Goal: Transaction & Acquisition: Obtain resource

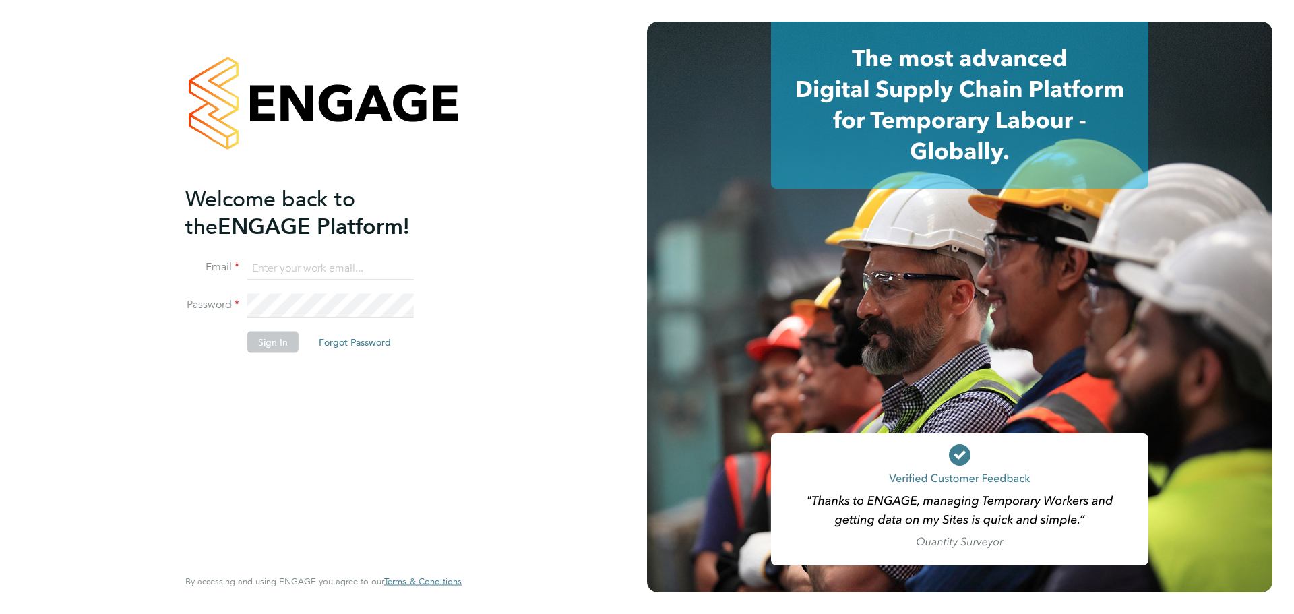
type input "Joanna.Jones@cpplc.com"
click at [279, 342] on button "Sign In" at bounding box center [272, 342] width 51 height 22
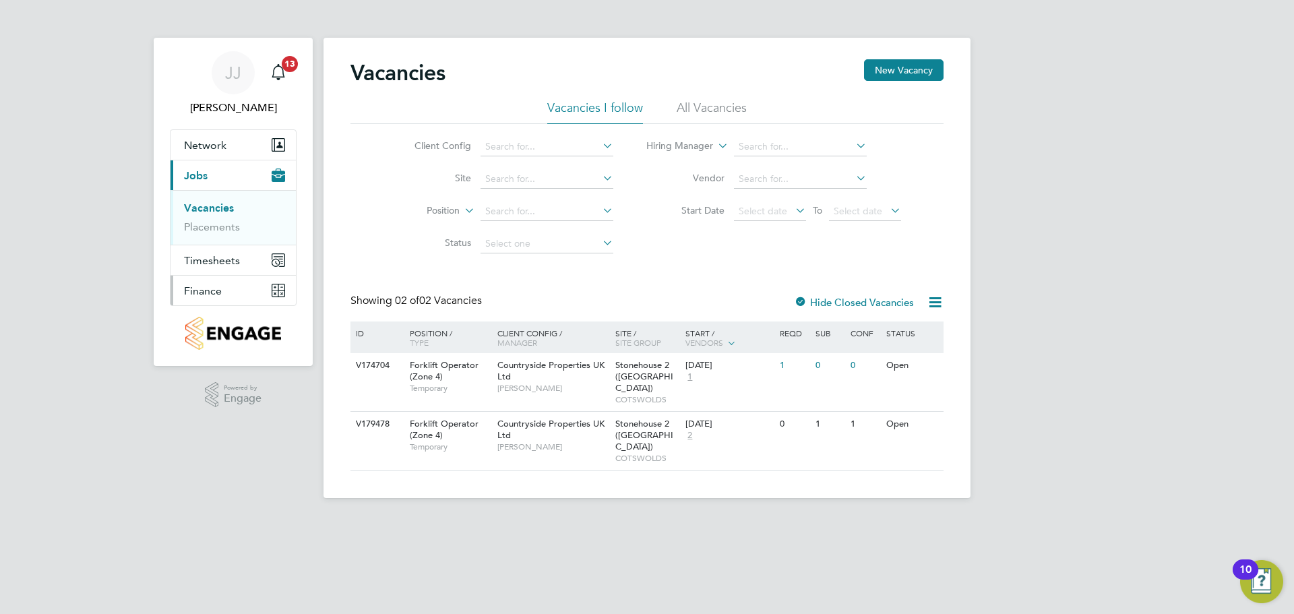
click at [216, 286] on span "Finance" at bounding box center [203, 290] width 38 height 13
click at [219, 269] on link "Invoices & Credit Notes" at bounding box center [226, 275] width 84 height 26
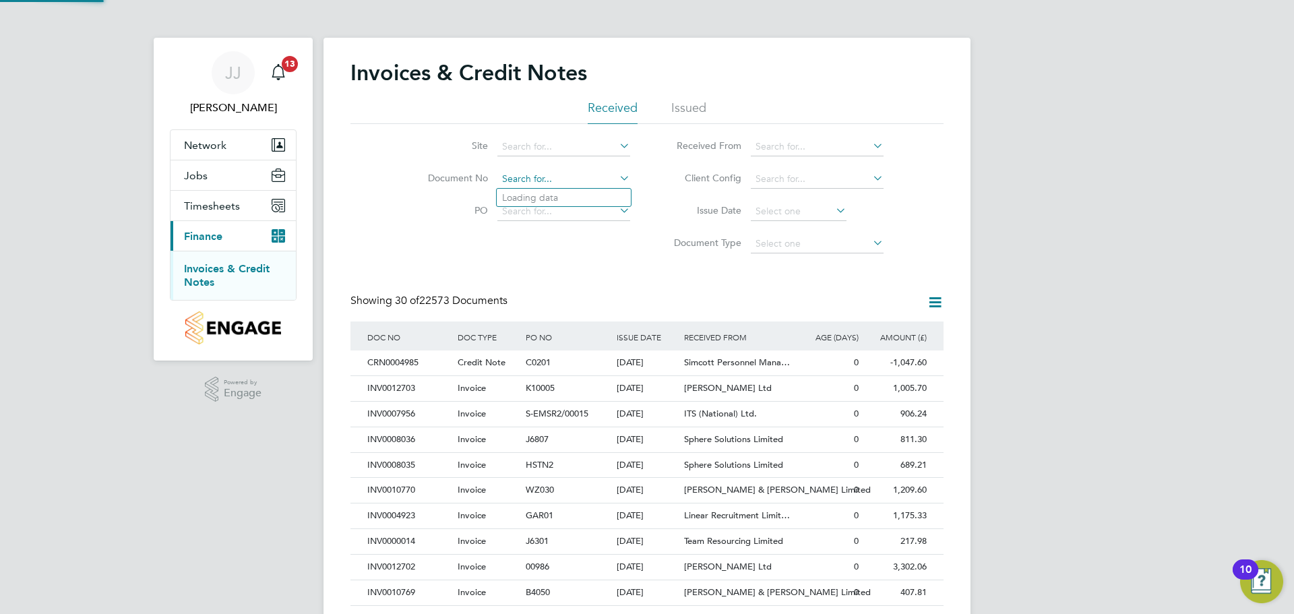
click at [578, 178] on input at bounding box center [563, 179] width 133 height 19
click at [571, 146] on input at bounding box center [563, 146] width 133 height 19
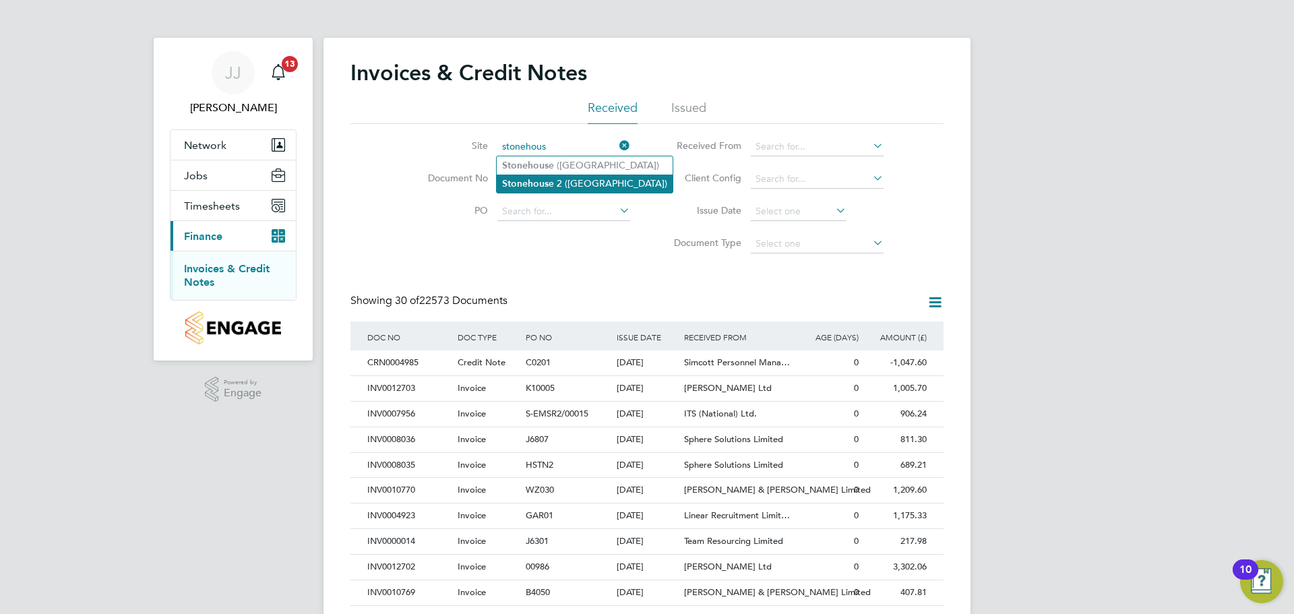
click at [580, 180] on li "Stonehous e 2 ([GEOGRAPHIC_DATA])" at bounding box center [585, 183] width 176 height 18
type input "Stonehouse 2 ([GEOGRAPHIC_DATA])"
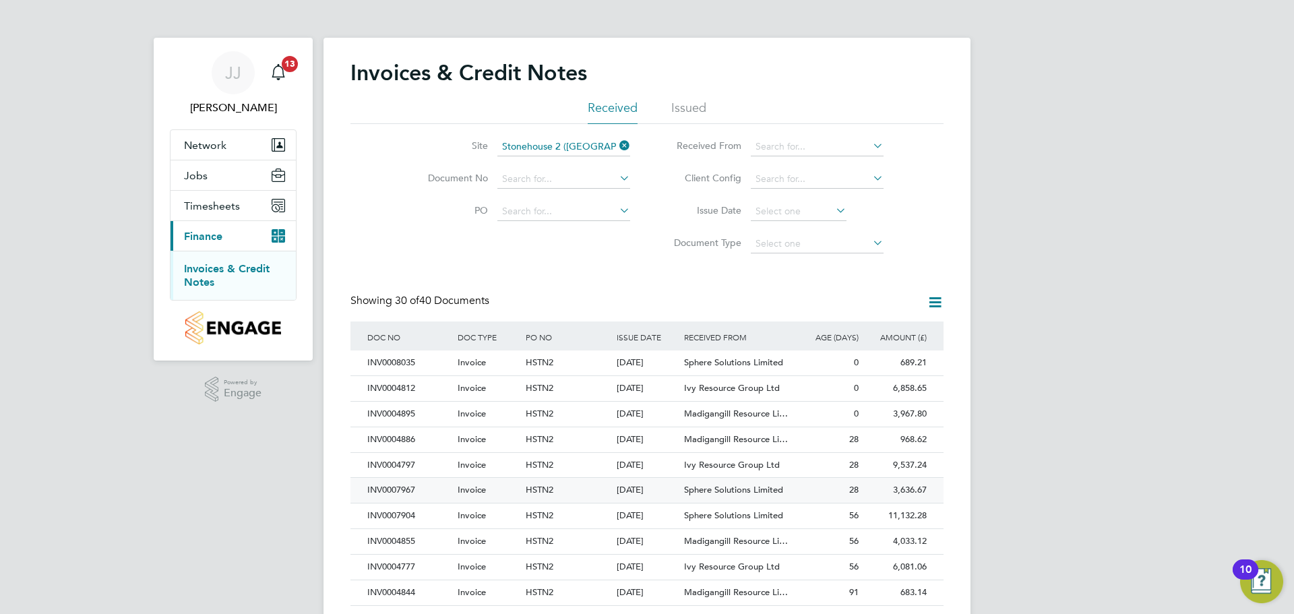
click at [395, 485] on div "INV0007967" at bounding box center [409, 490] width 90 height 25
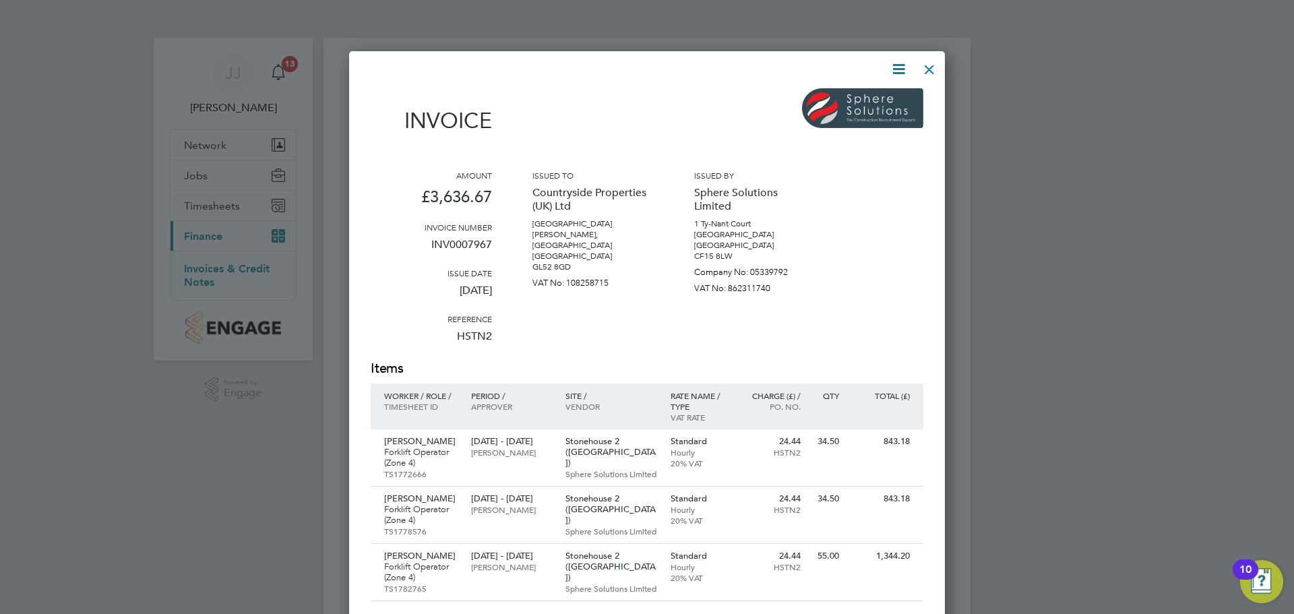
click at [897, 61] on icon at bounding box center [898, 69] width 17 height 17
click at [871, 98] on li "Download Invoice" at bounding box center [857, 101] width 93 height 19
click at [928, 63] on div at bounding box center [929, 66] width 24 height 24
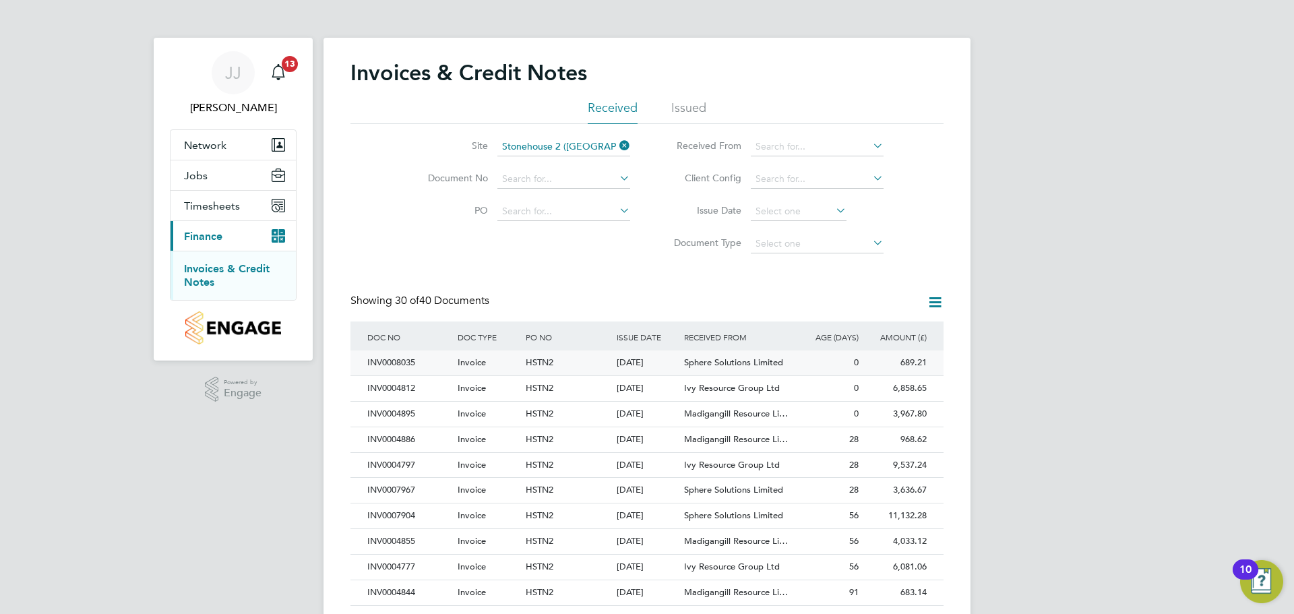
click at [408, 359] on div "INV0008035" at bounding box center [409, 362] width 90 height 25
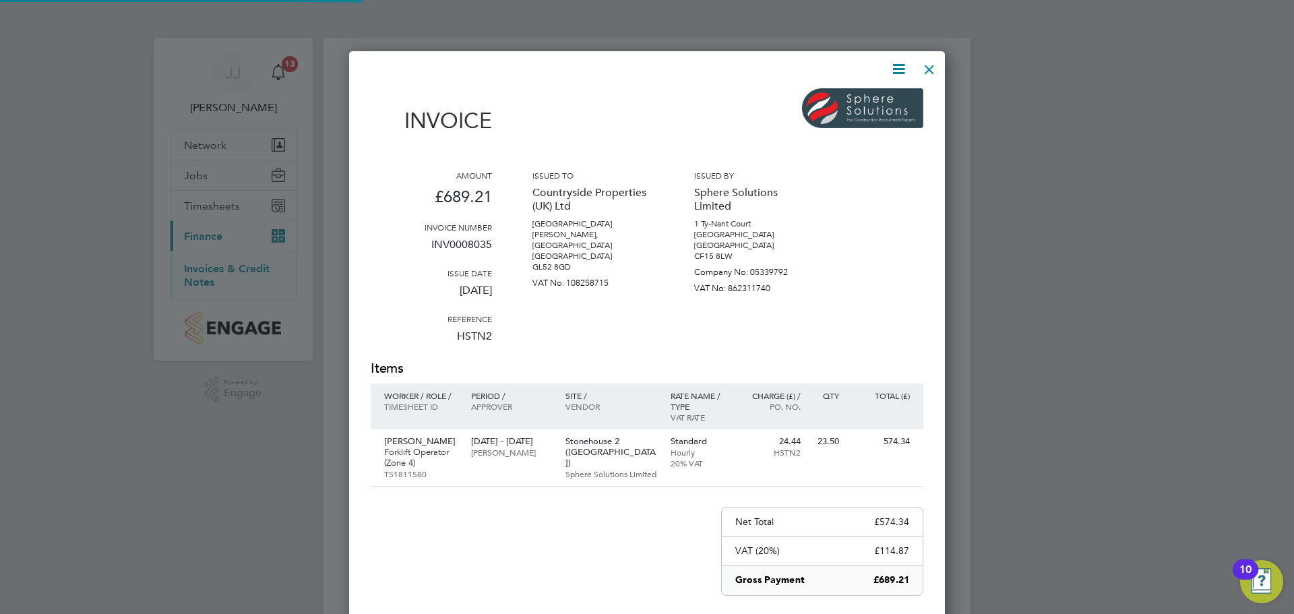
scroll to position [716, 596]
click at [894, 67] on icon at bounding box center [898, 69] width 17 height 17
click at [870, 100] on li "Download Invoice" at bounding box center [857, 101] width 93 height 19
click at [931, 67] on div at bounding box center [929, 66] width 24 height 24
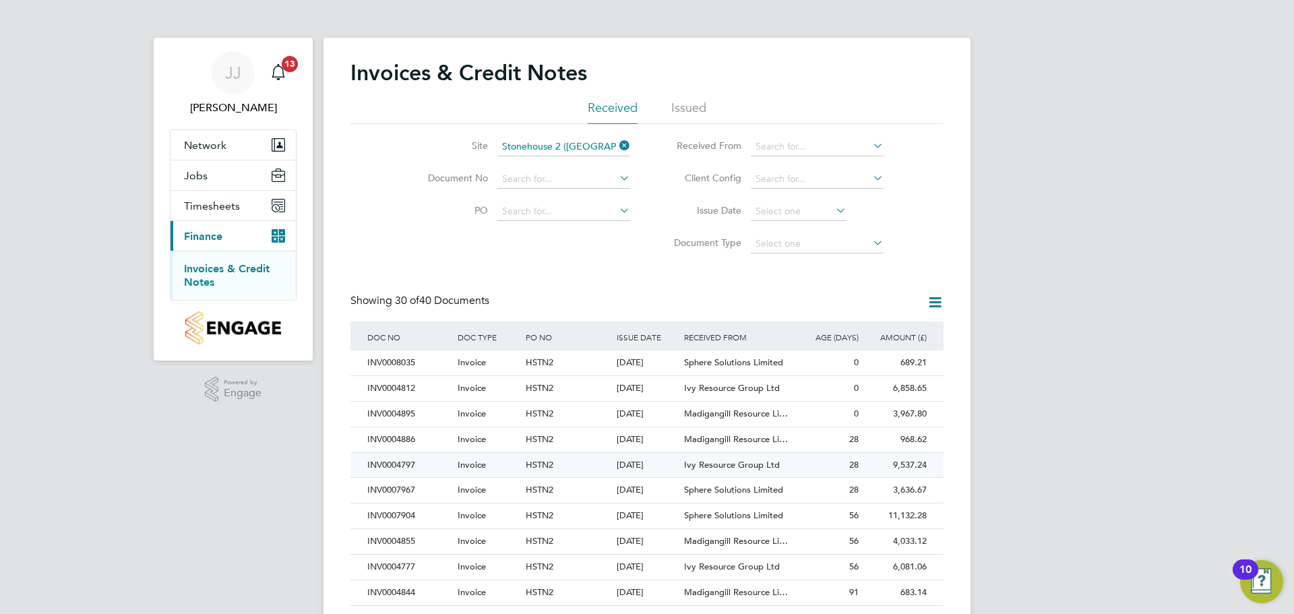
click at [396, 465] on div "INV0004797" at bounding box center [409, 465] width 90 height 25
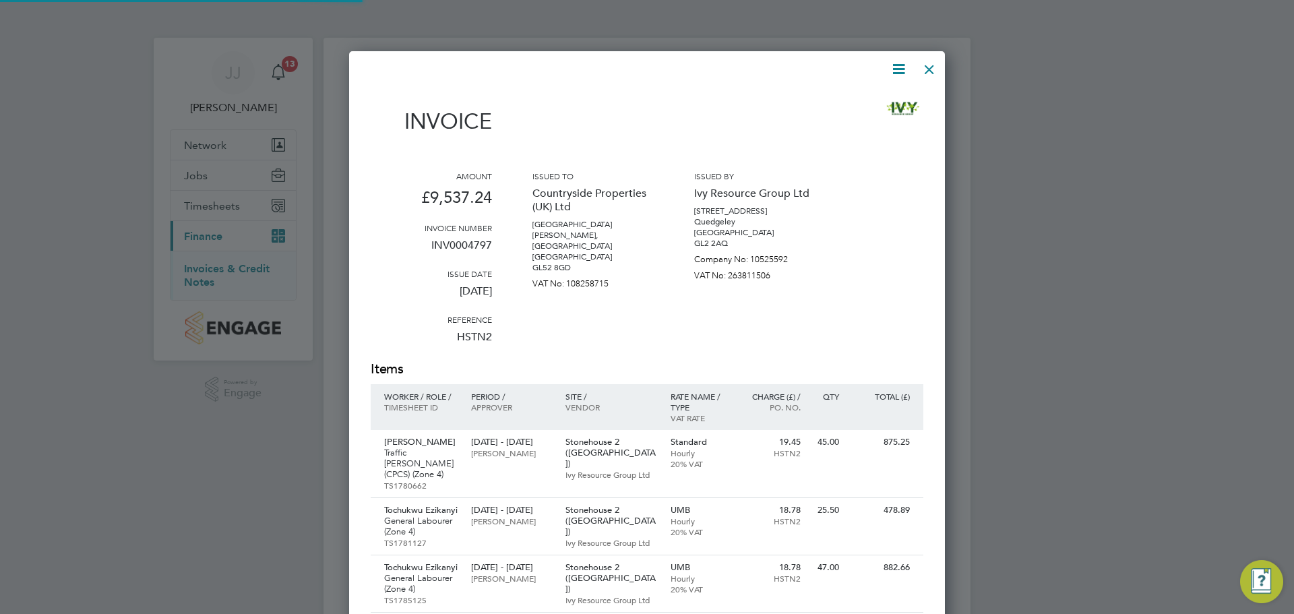
scroll to position [1175, 596]
click at [902, 69] on icon at bounding box center [898, 69] width 17 height 17
click at [862, 96] on li "Download Invoice" at bounding box center [857, 101] width 93 height 19
click at [896, 68] on icon at bounding box center [898, 69] width 17 height 17
click at [848, 99] on li "Download Invoice" at bounding box center [857, 101] width 93 height 19
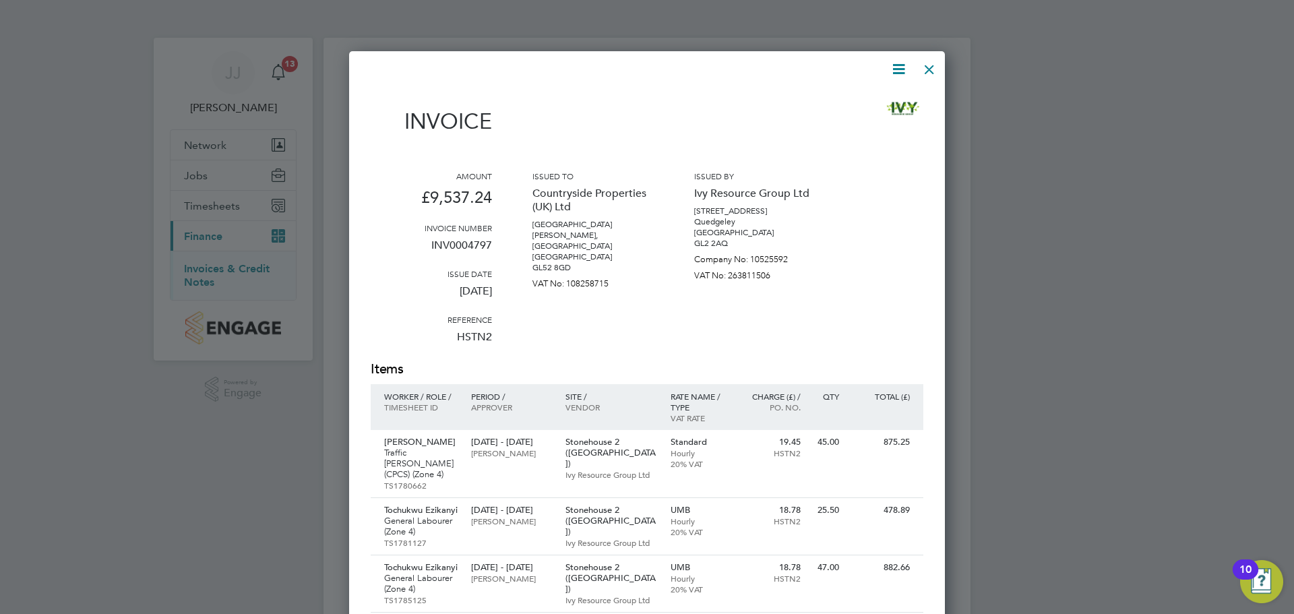
click at [935, 66] on div at bounding box center [929, 66] width 24 height 24
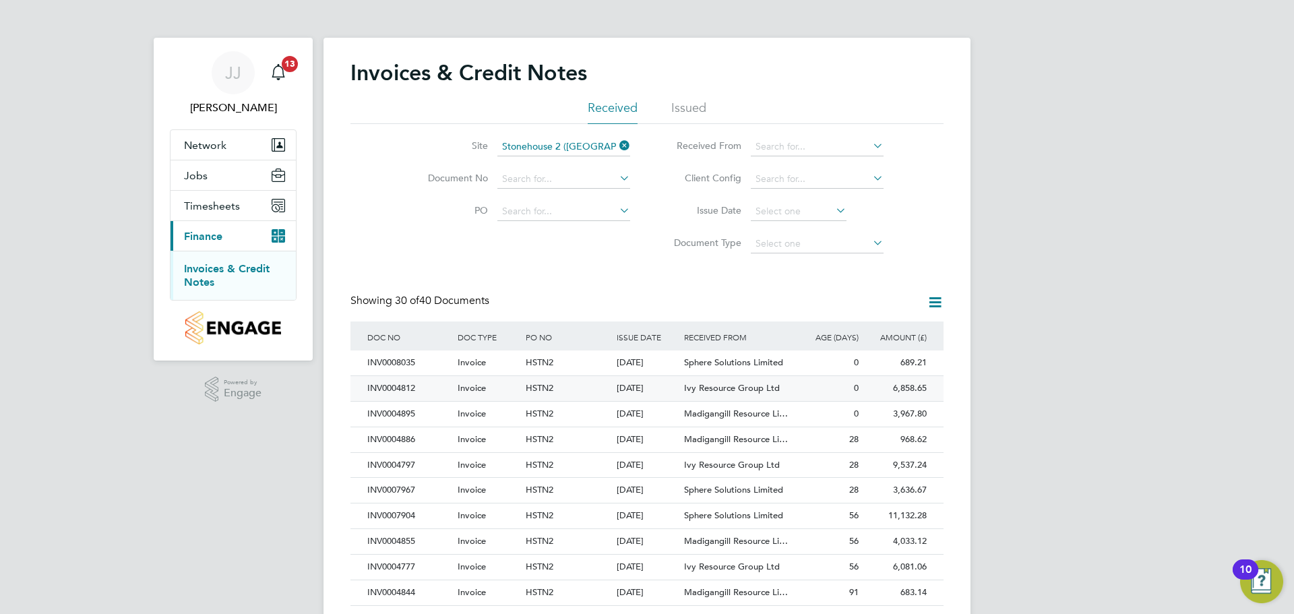
click at [410, 385] on div "INV0004812" at bounding box center [409, 388] width 90 height 25
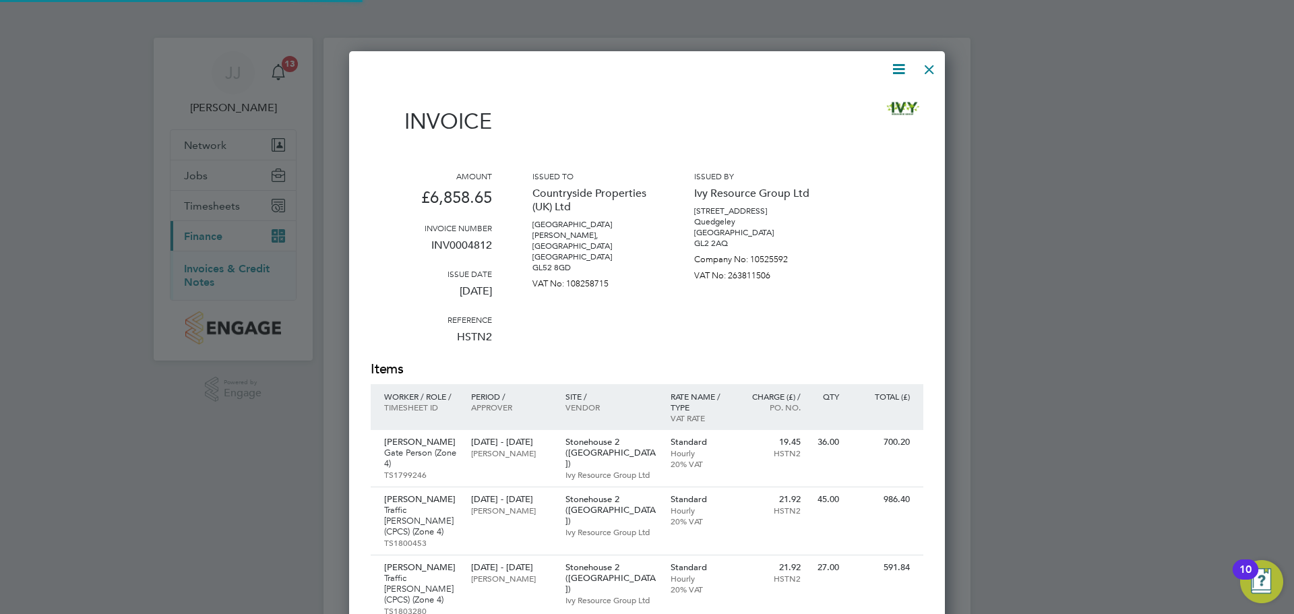
scroll to position [1060, 596]
click at [900, 65] on icon at bounding box center [898, 69] width 17 height 17
click at [841, 100] on li "Download Invoice" at bounding box center [857, 101] width 93 height 19
click at [928, 64] on div at bounding box center [929, 66] width 24 height 24
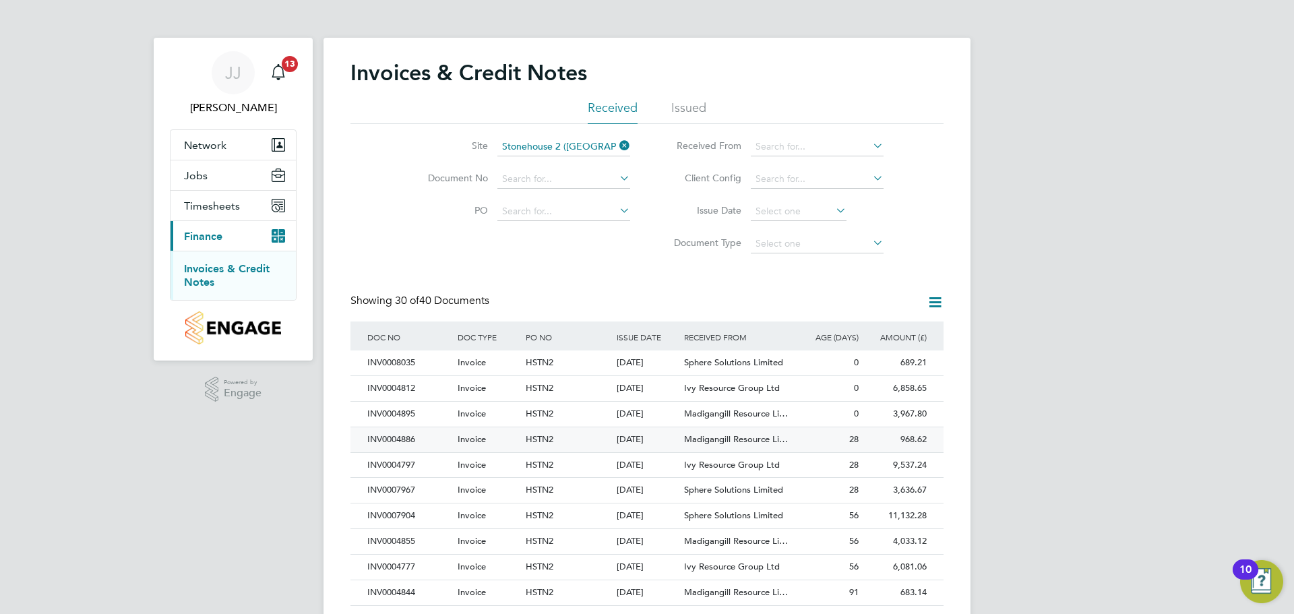
click at [406, 441] on div "INV0004886" at bounding box center [409, 439] width 90 height 25
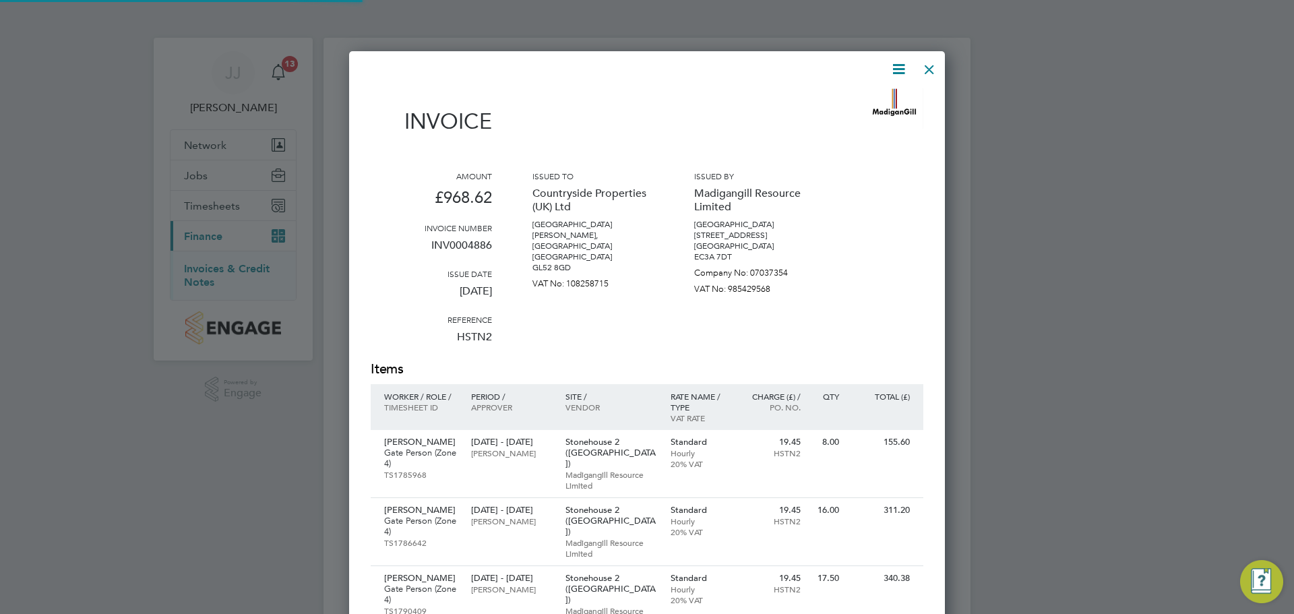
scroll to position [831, 596]
click at [899, 69] on icon at bounding box center [898, 69] width 17 height 17
click at [857, 100] on li "Download Invoice" at bounding box center [857, 101] width 93 height 19
click at [930, 62] on div at bounding box center [929, 66] width 24 height 24
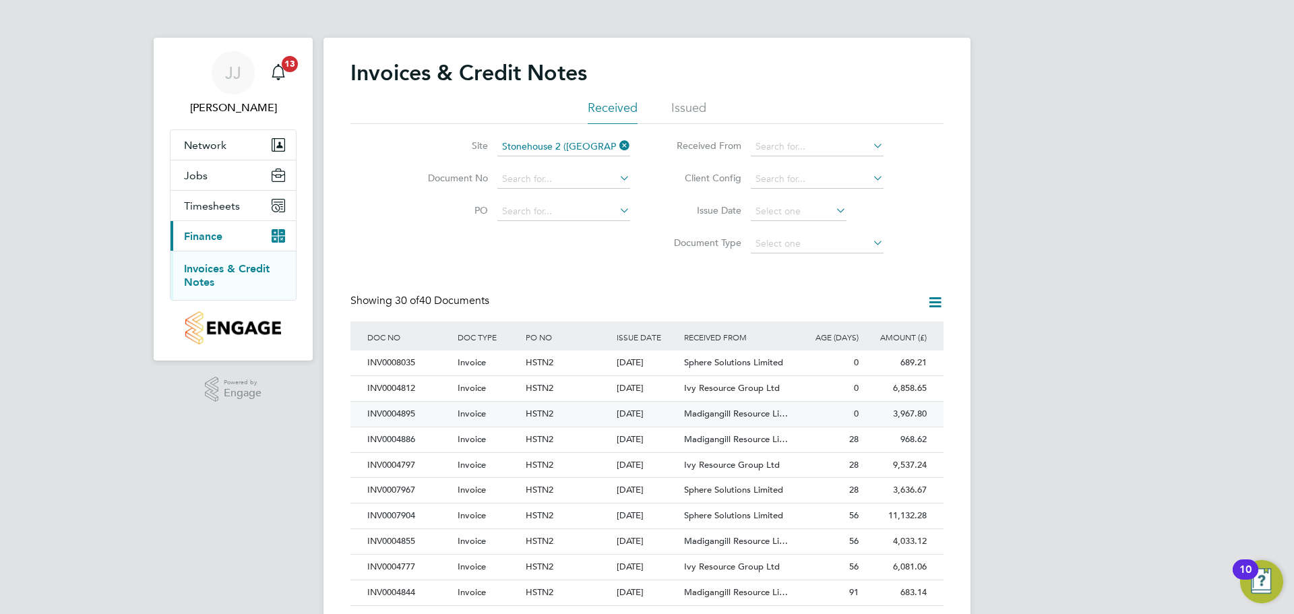
click at [395, 413] on div "INV0004895" at bounding box center [409, 414] width 90 height 25
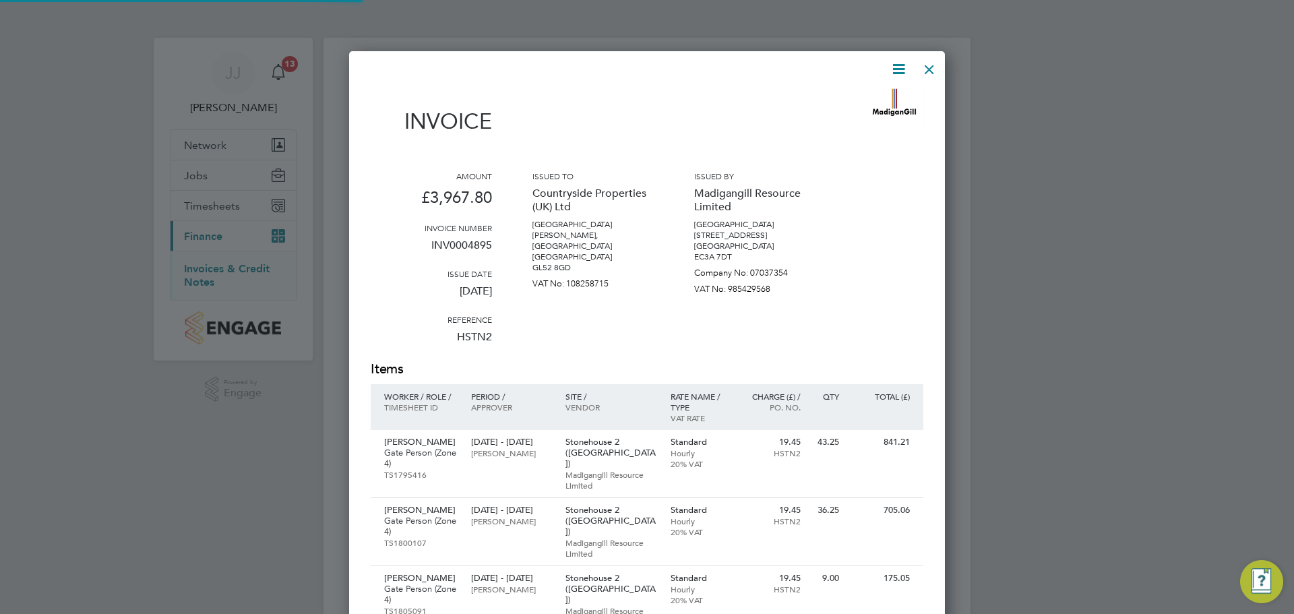
scroll to position [946, 596]
click at [899, 73] on icon at bounding box center [898, 69] width 17 height 17
click at [851, 97] on li "Download Invoice" at bounding box center [857, 101] width 93 height 19
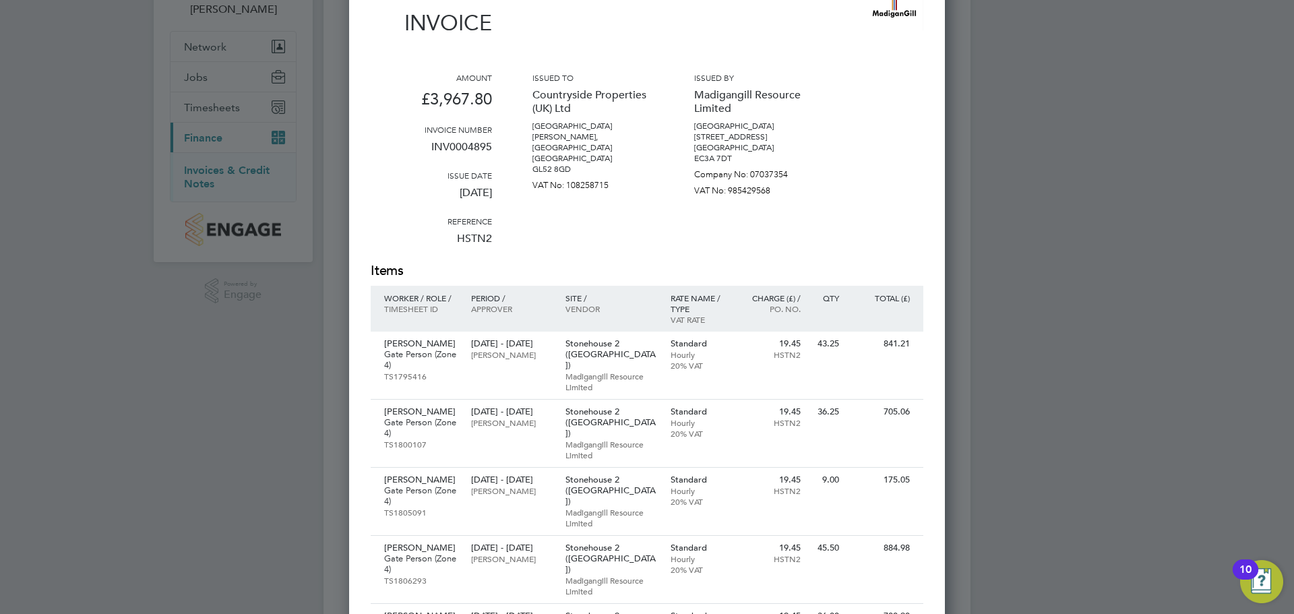
scroll to position [0, 0]
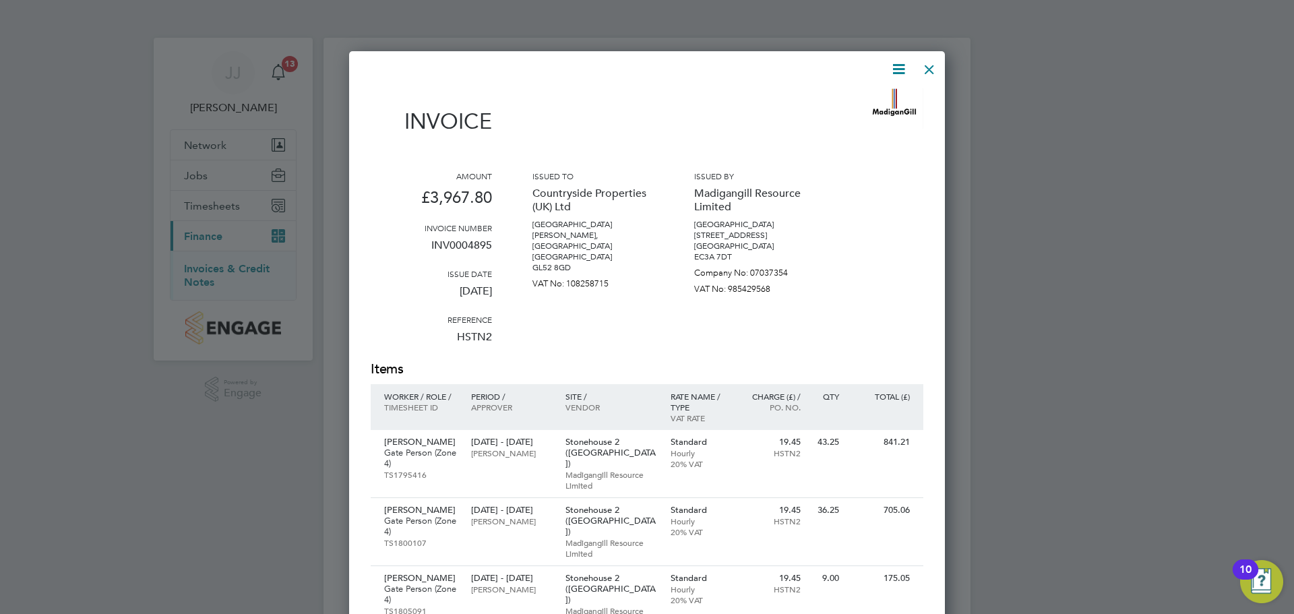
click at [928, 72] on div at bounding box center [929, 66] width 24 height 24
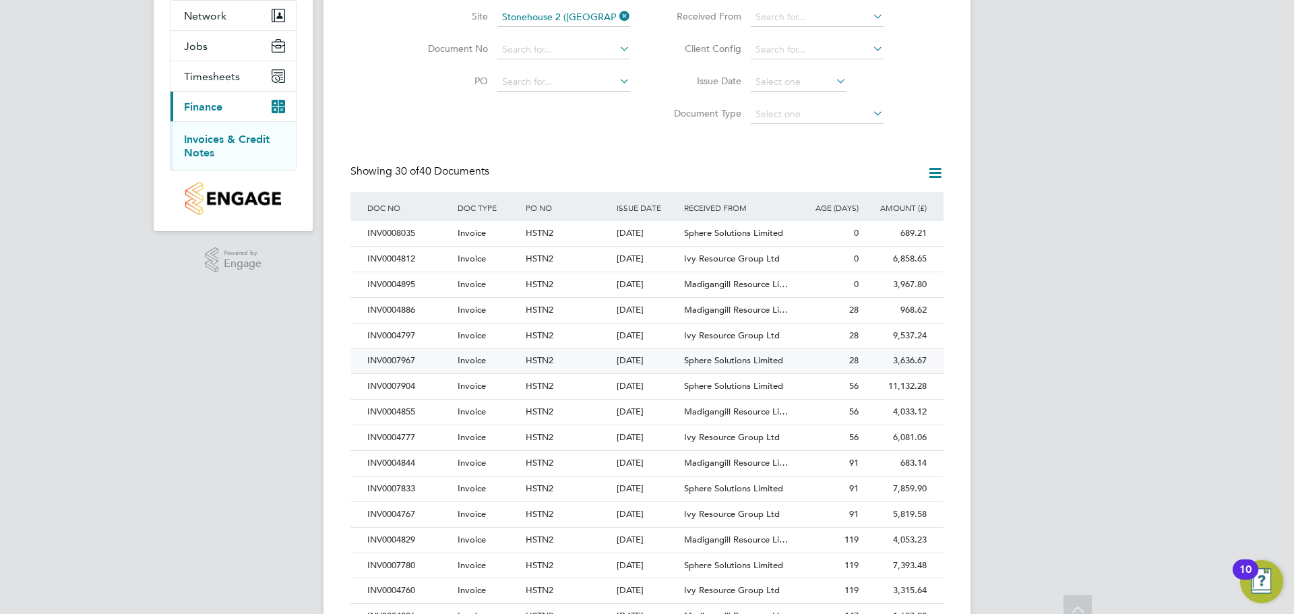
scroll to position [135, 0]
